Goal: Task Accomplishment & Management: Use online tool/utility

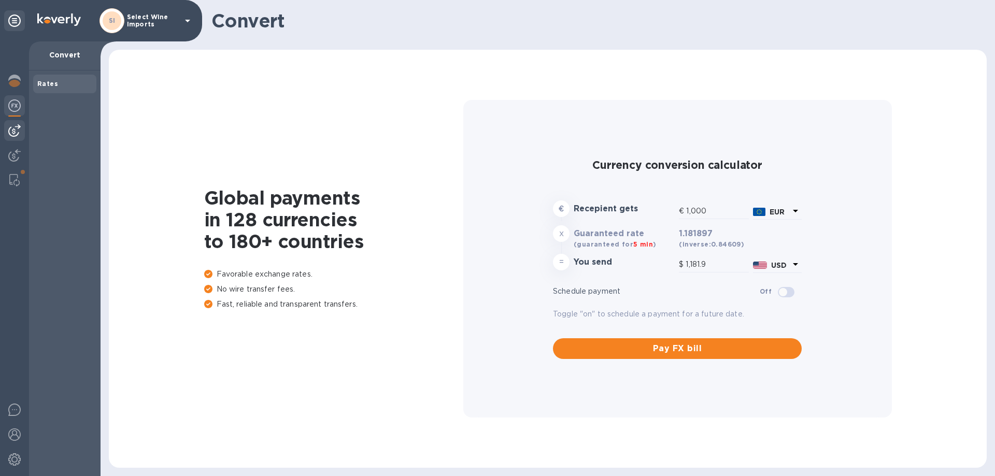
click at [12, 133] on img at bounding box center [14, 130] width 12 height 12
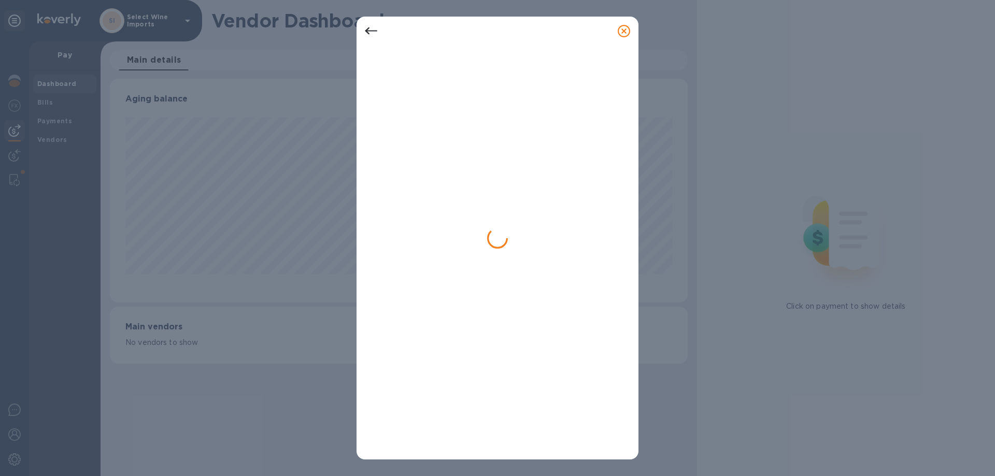
scroll to position [224, 577]
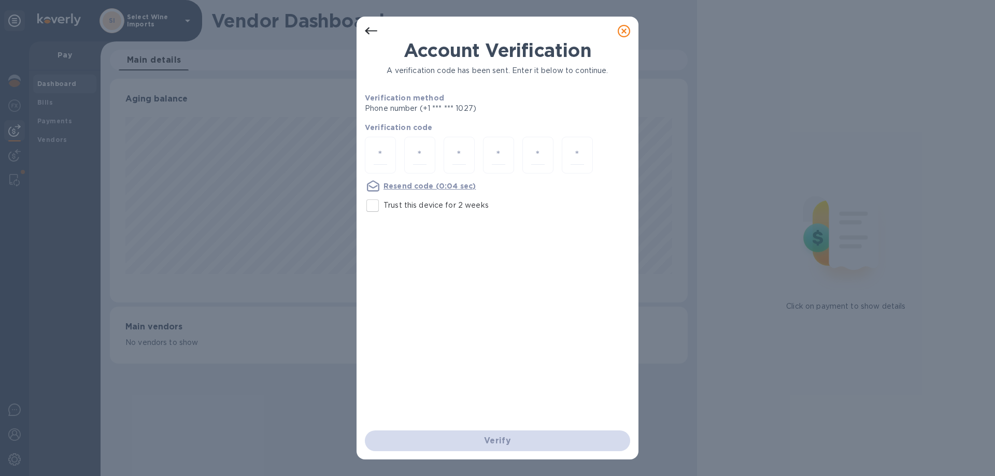
click at [370, 205] on input "Trust this device for 2 weeks" at bounding box center [373, 206] width 22 height 22
checkbox input "true"
click at [386, 151] on input "number" at bounding box center [380, 155] width 13 height 19
type input "1"
type input "5"
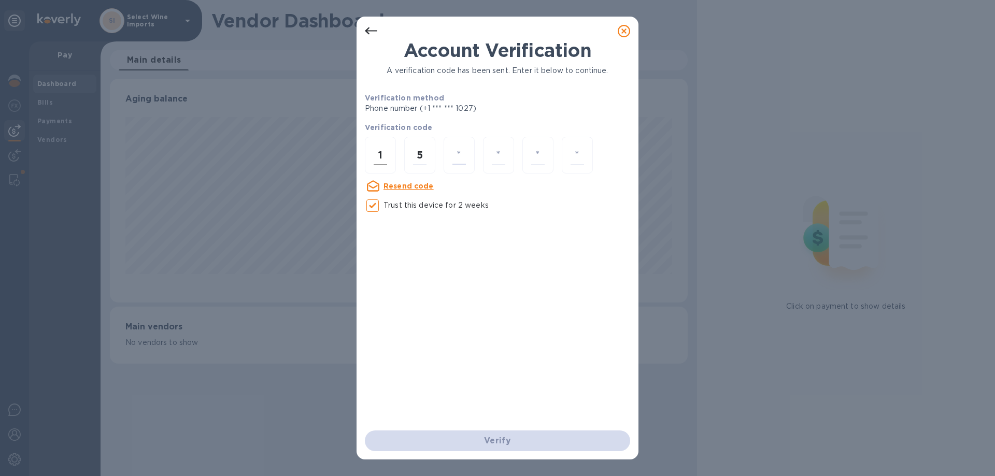
type input "7"
type input "9"
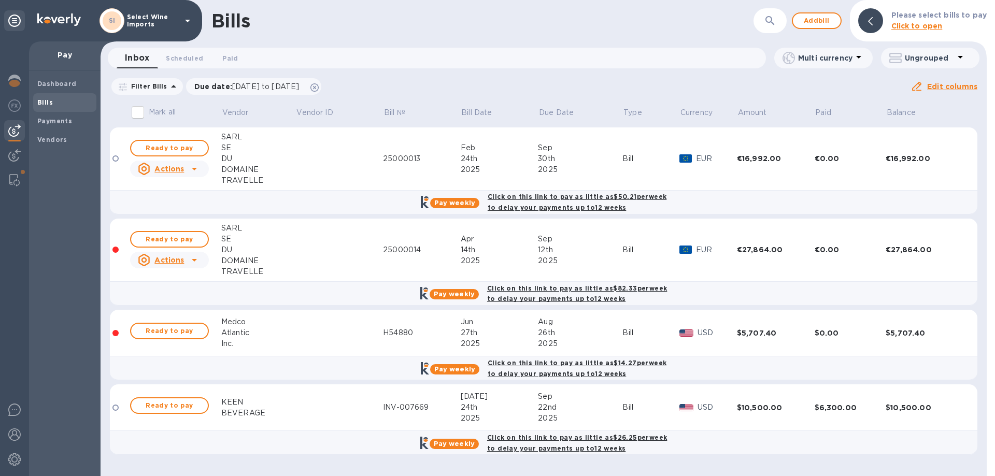
click at [45, 98] on b "Bills" at bounding box center [45, 102] width 16 height 8
click at [15, 98] on div at bounding box center [14, 106] width 21 height 23
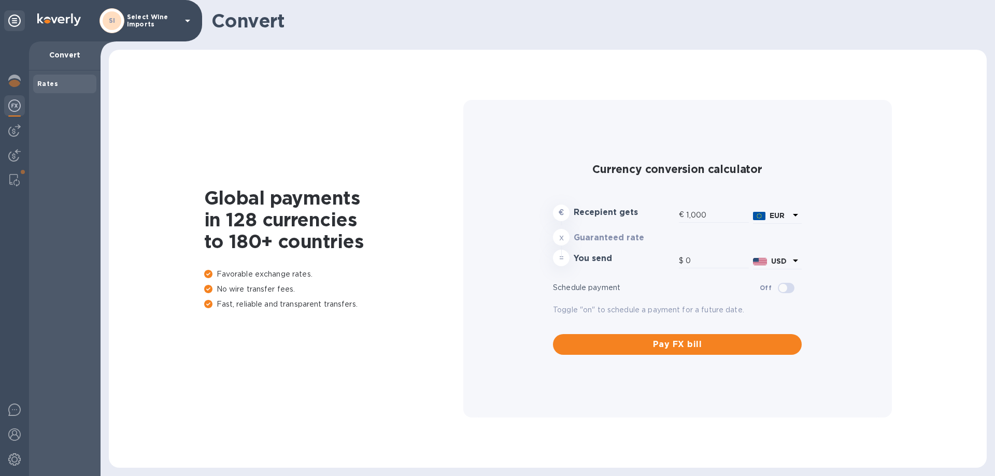
type input "1,181.9"
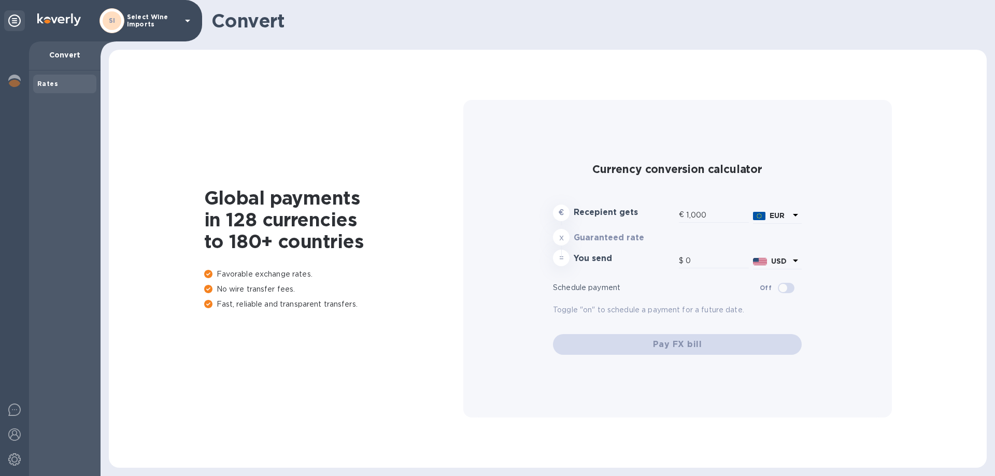
type input "1,181.9"
